Goal: Information Seeking & Learning: Learn about a topic

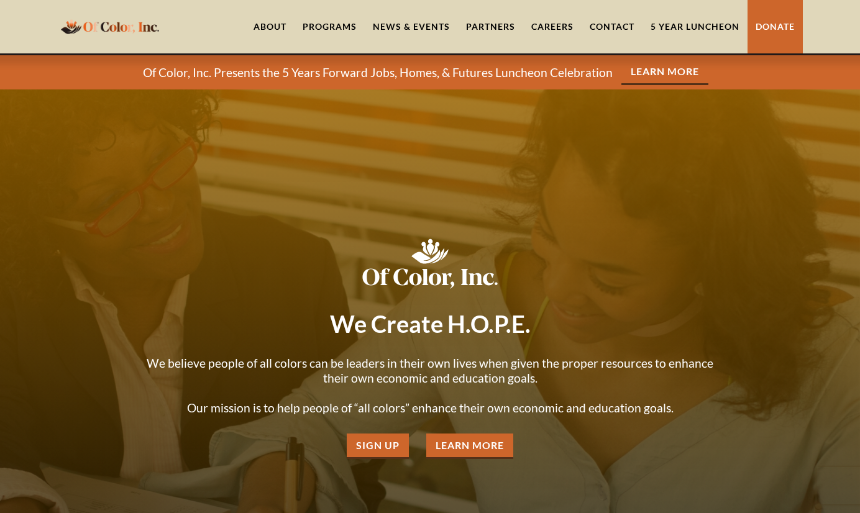
click at [544, 23] on link "Careers" at bounding box center [552, 26] width 58 height 53
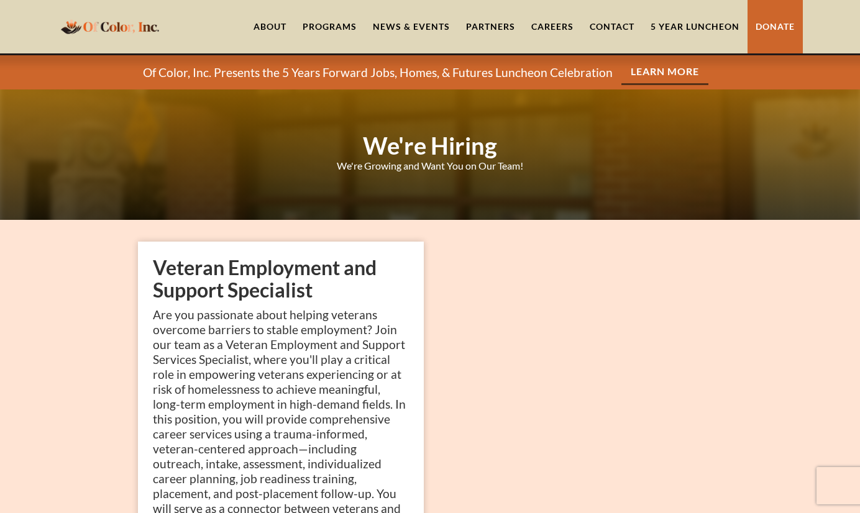
click at [611, 29] on link "Contact" at bounding box center [611, 26] width 61 height 53
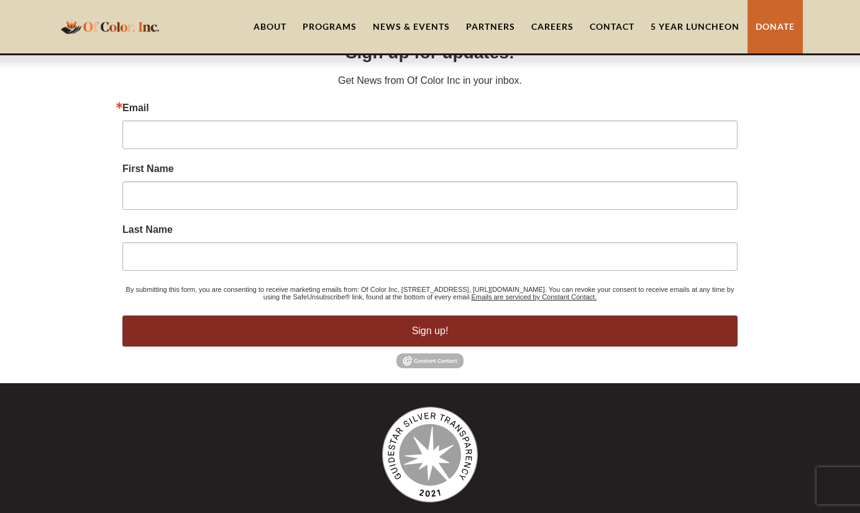
scroll to position [1168, 0]
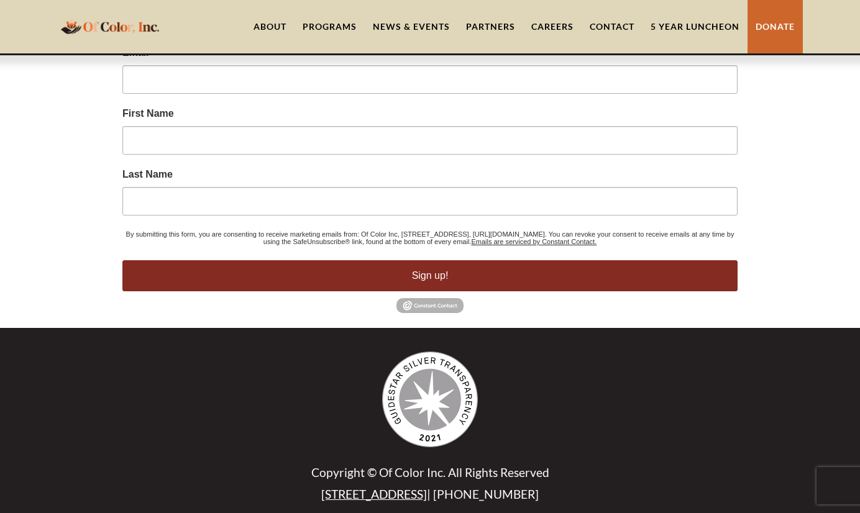
click at [537, 376] on div "Copyright © Of Color Inc. All Rights Reserved 2033 W. 95th St. | (312) 300-3135" at bounding box center [430, 427] width 584 height 150
click at [338, 28] on div "Programs" at bounding box center [330, 26] width 54 height 12
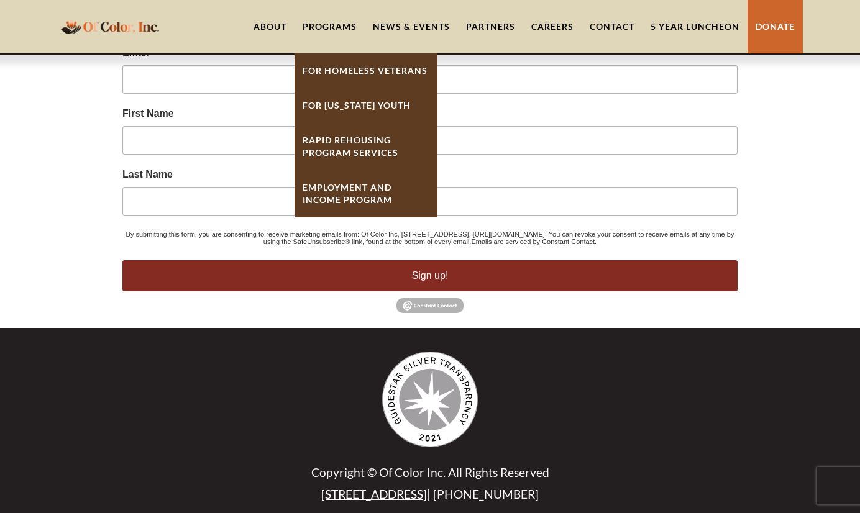
click at [373, 75] on link "For Homeless Veterans" at bounding box center [365, 70] width 143 height 35
